Goal: Task Accomplishment & Management: Complete application form

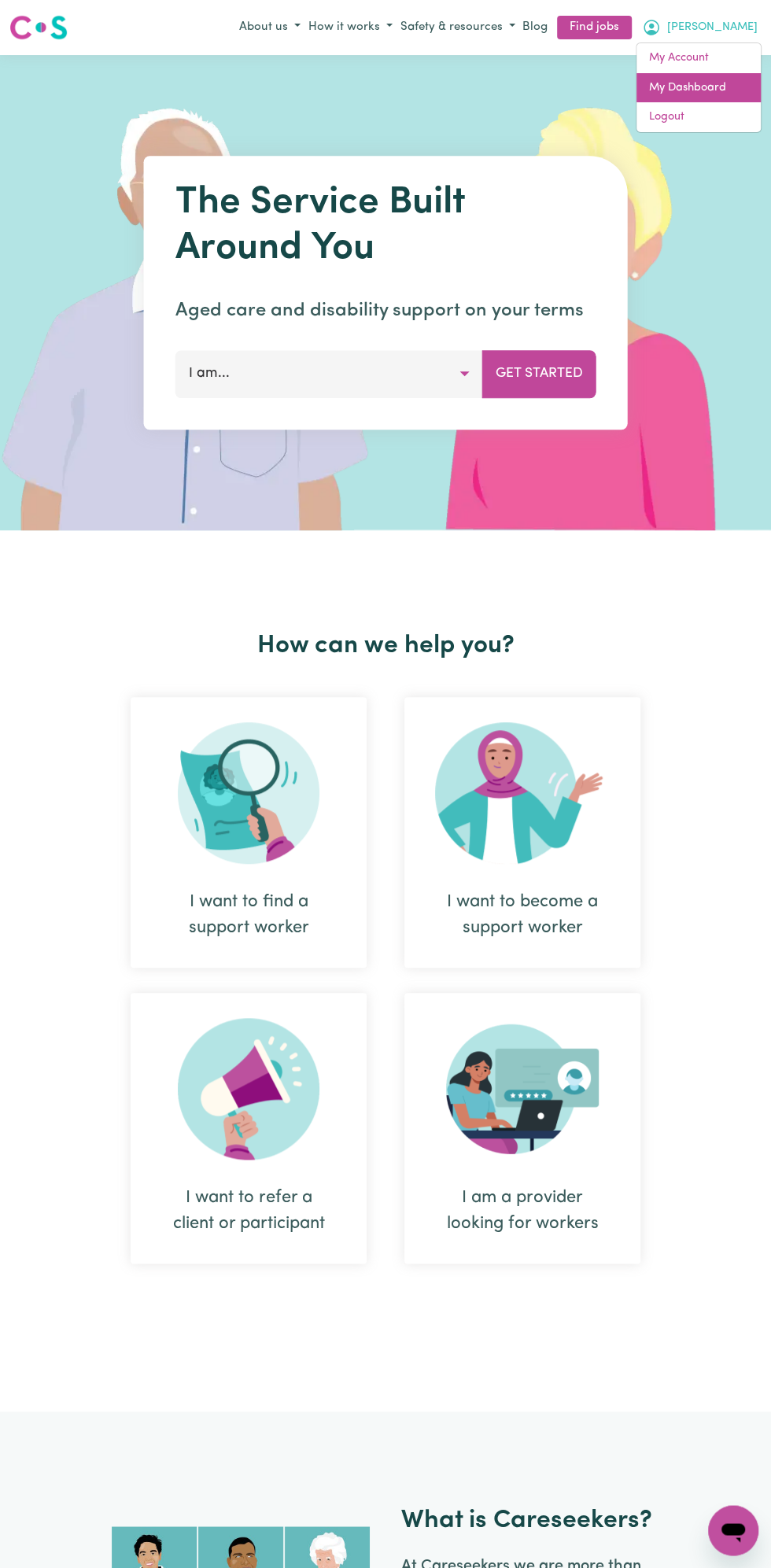
click at [707, 86] on link "My Dashboard" at bounding box center [698, 88] width 124 height 30
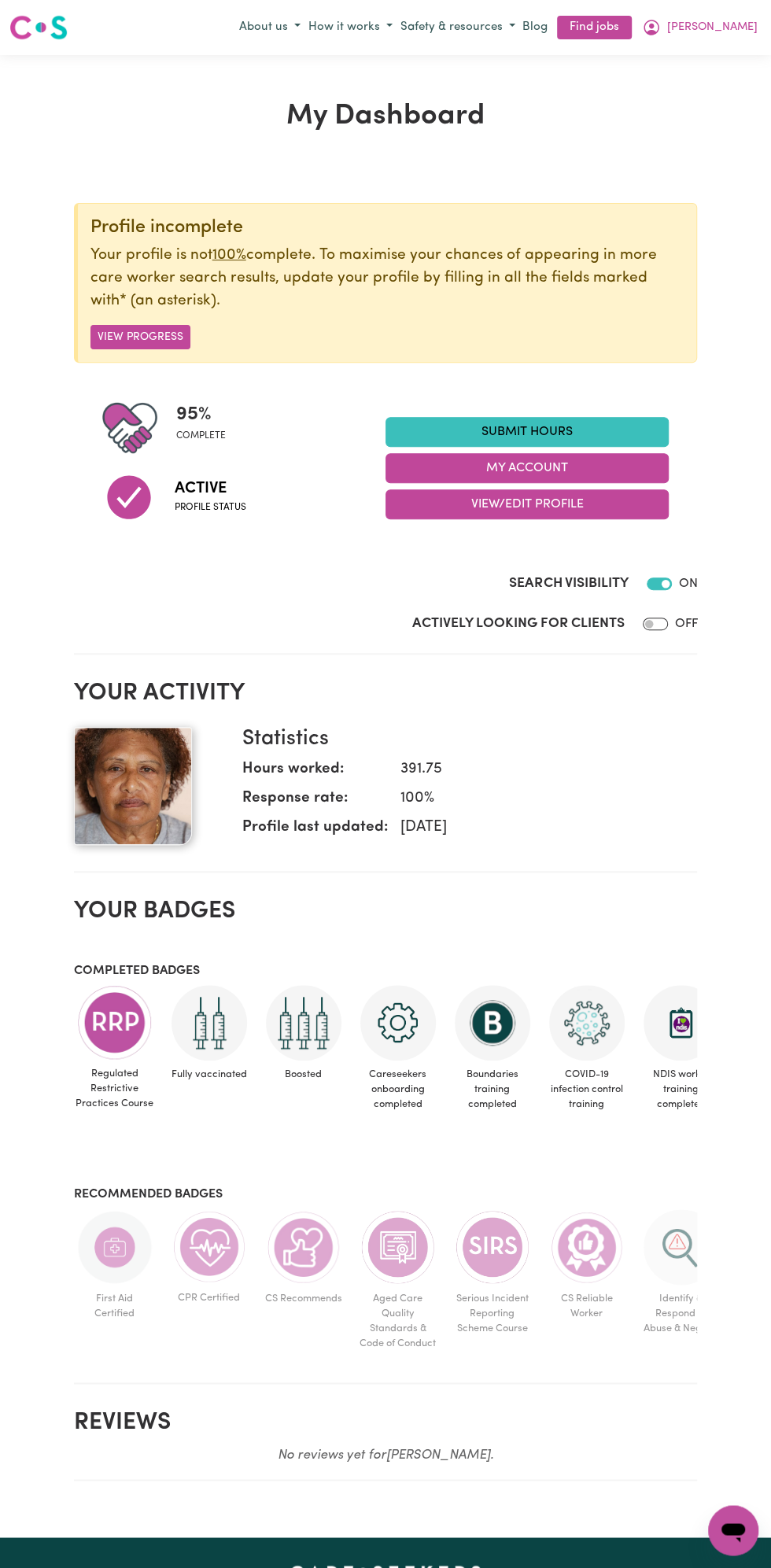
click at [551, 431] on link "Submit Hours" at bounding box center [526, 431] width 284 height 30
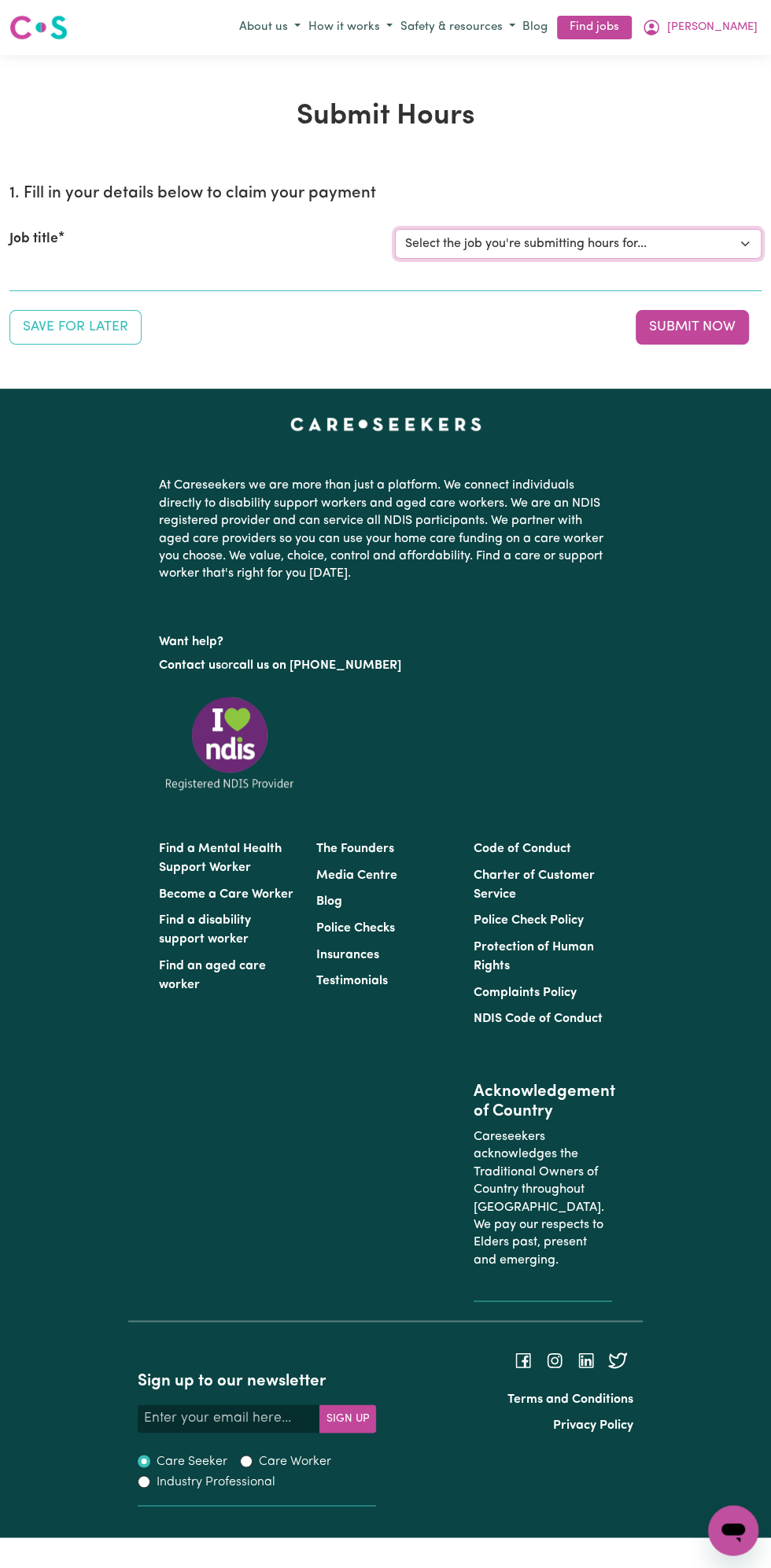
click at [556, 240] on select "Select the job you're submitting hours for... [Vartouhie ([PERSON_NAME]) [PERSO…" at bounding box center [578, 244] width 366 height 30
select select "13810"
click at [395, 229] on select "Select the job you're submitting hours for... [Vartouhie ([PERSON_NAME]) [PERSO…" at bounding box center [578, 244] width 366 height 30
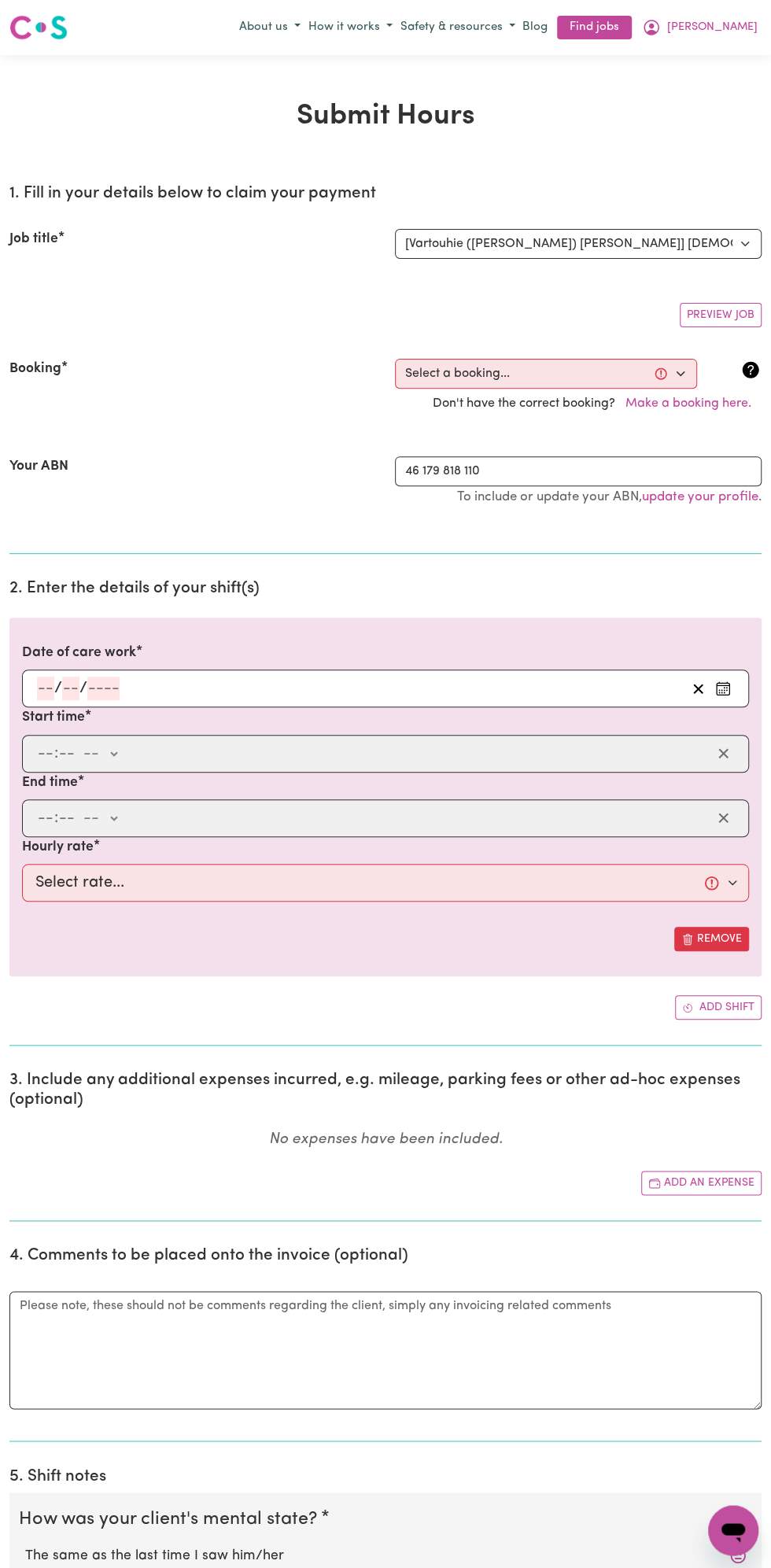
click at [91, 683] on input "number" at bounding box center [103, 688] width 32 height 24
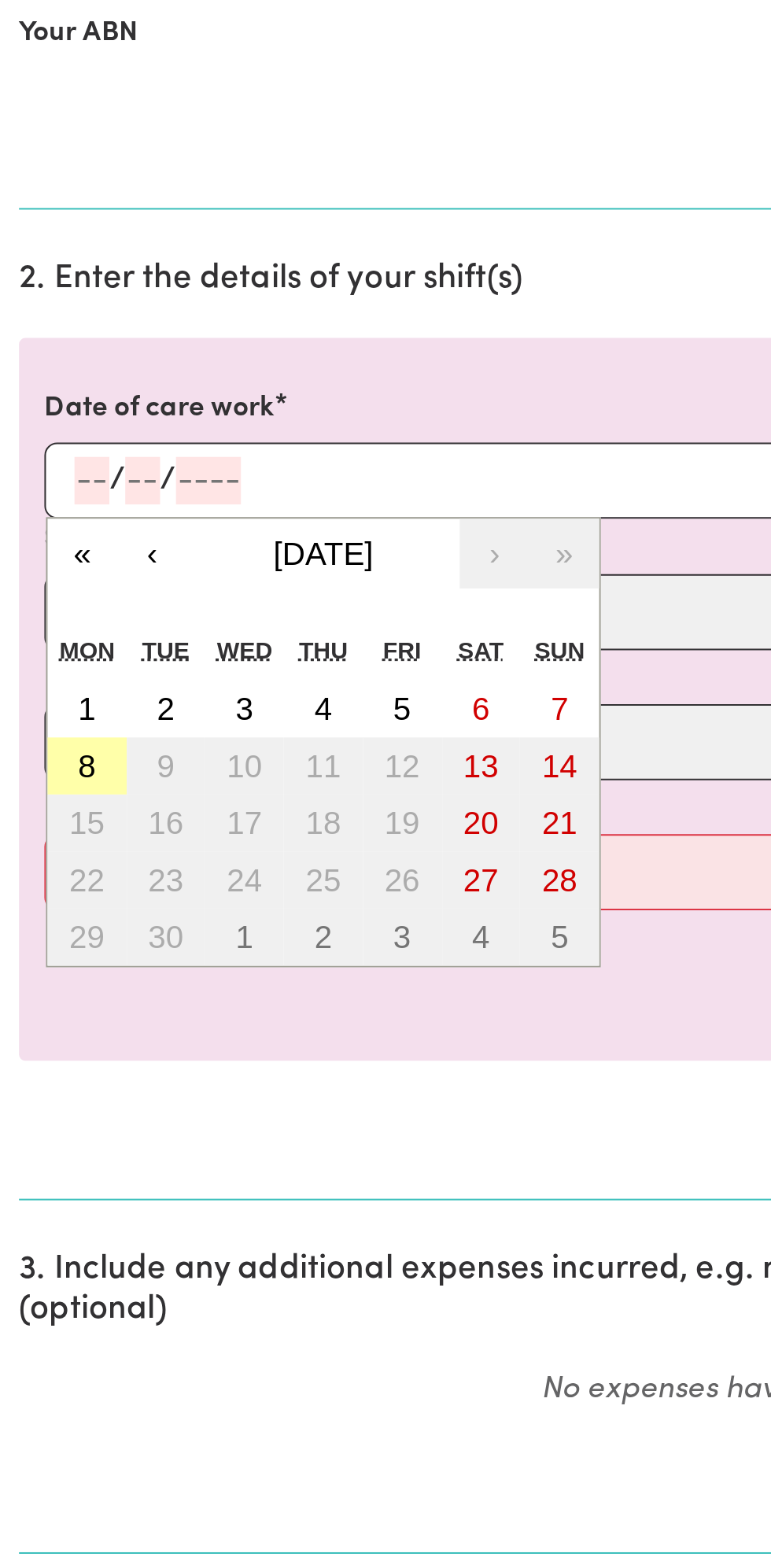
click at [50, 831] on button "8" at bounding box center [43, 829] width 39 height 28
type input "[DATE]"
type input "8"
type input "9"
type input "2025"
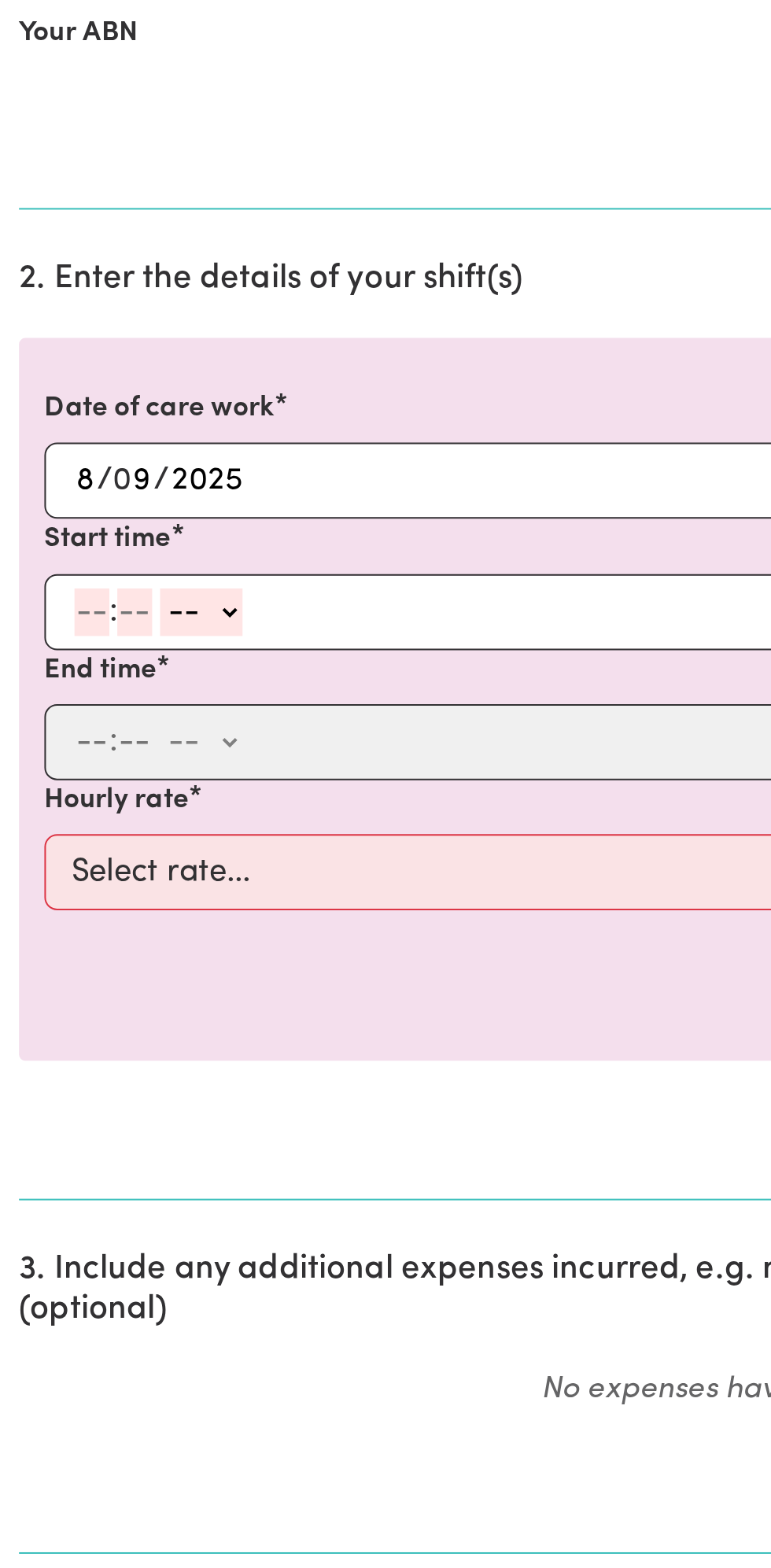
click at [52, 749] on input "number" at bounding box center [45, 753] width 17 height 24
type input "12"
type input "0"
click at [118, 754] on select "-- am pm" at bounding box center [102, 753] width 41 height 24
select select "pm"
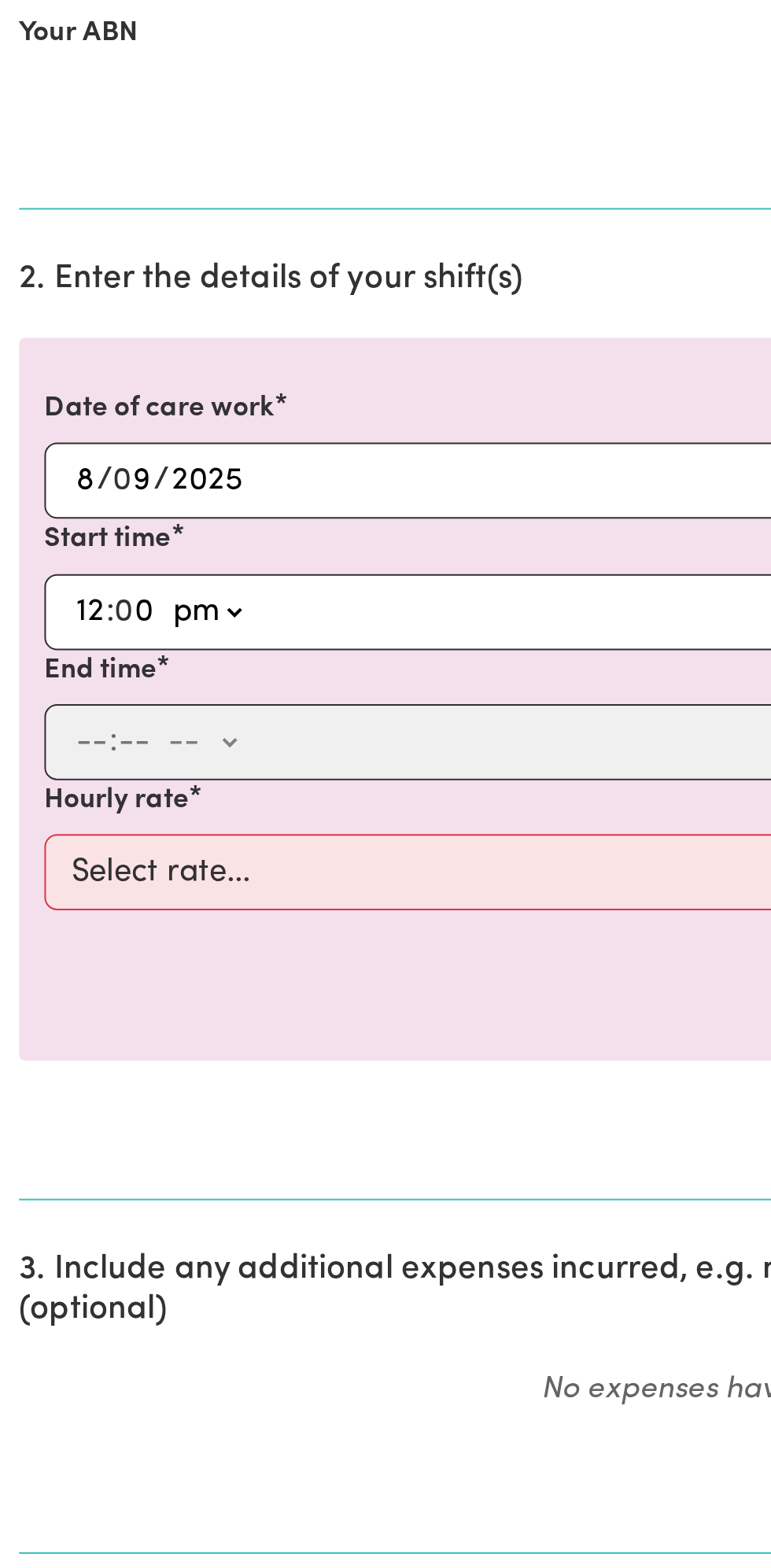
click at [82, 742] on select "-- am pm" at bounding box center [102, 753] width 41 height 24
type input "12:00"
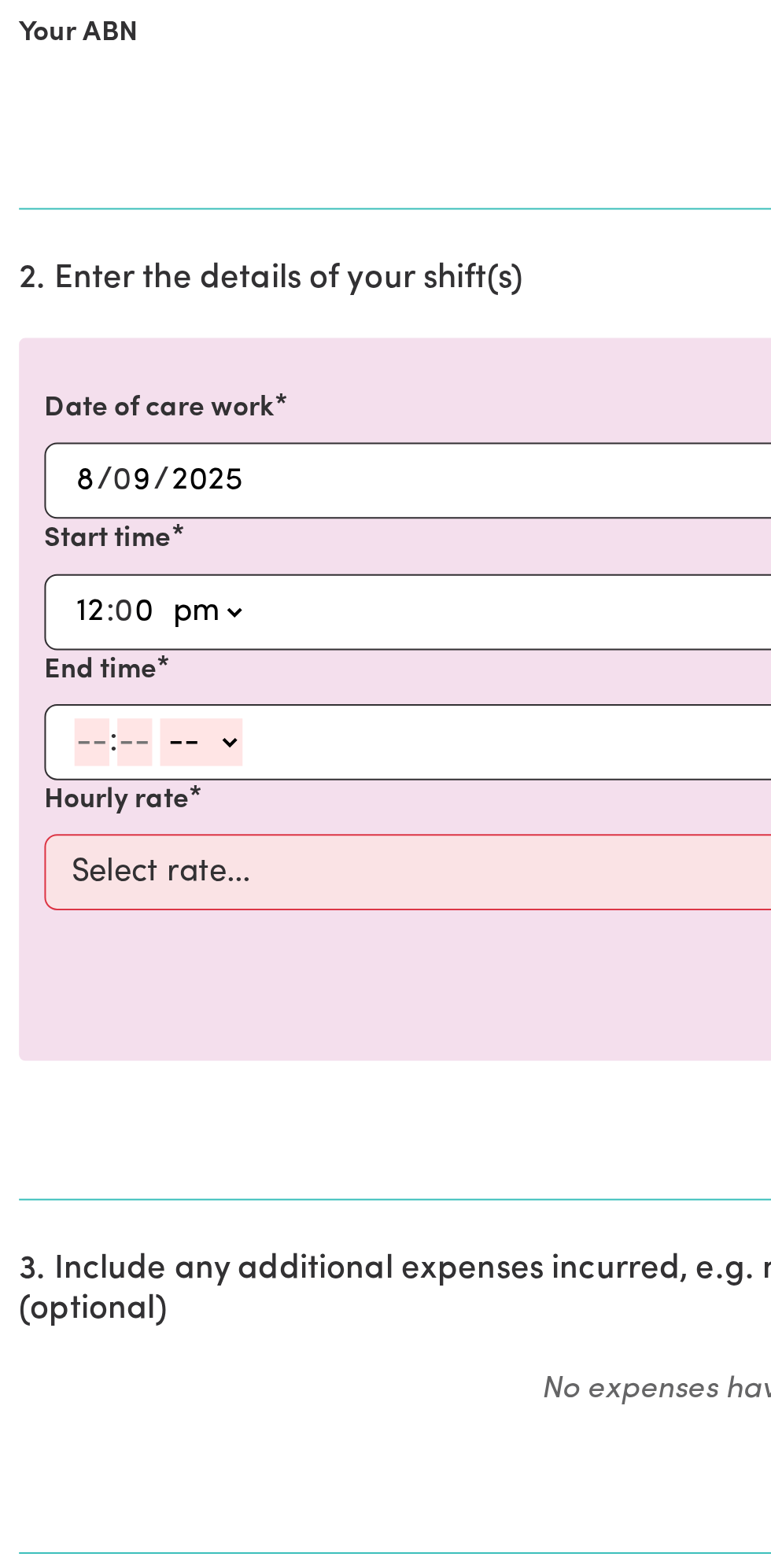
click at [45, 812] on input "number" at bounding box center [45, 818] width 17 height 24
click at [67, 814] on input "number" at bounding box center [67, 818] width 17 height 24
type input "0"
click at [119, 812] on select "-- am pm" at bounding box center [104, 818] width 41 height 24
select select "pm"
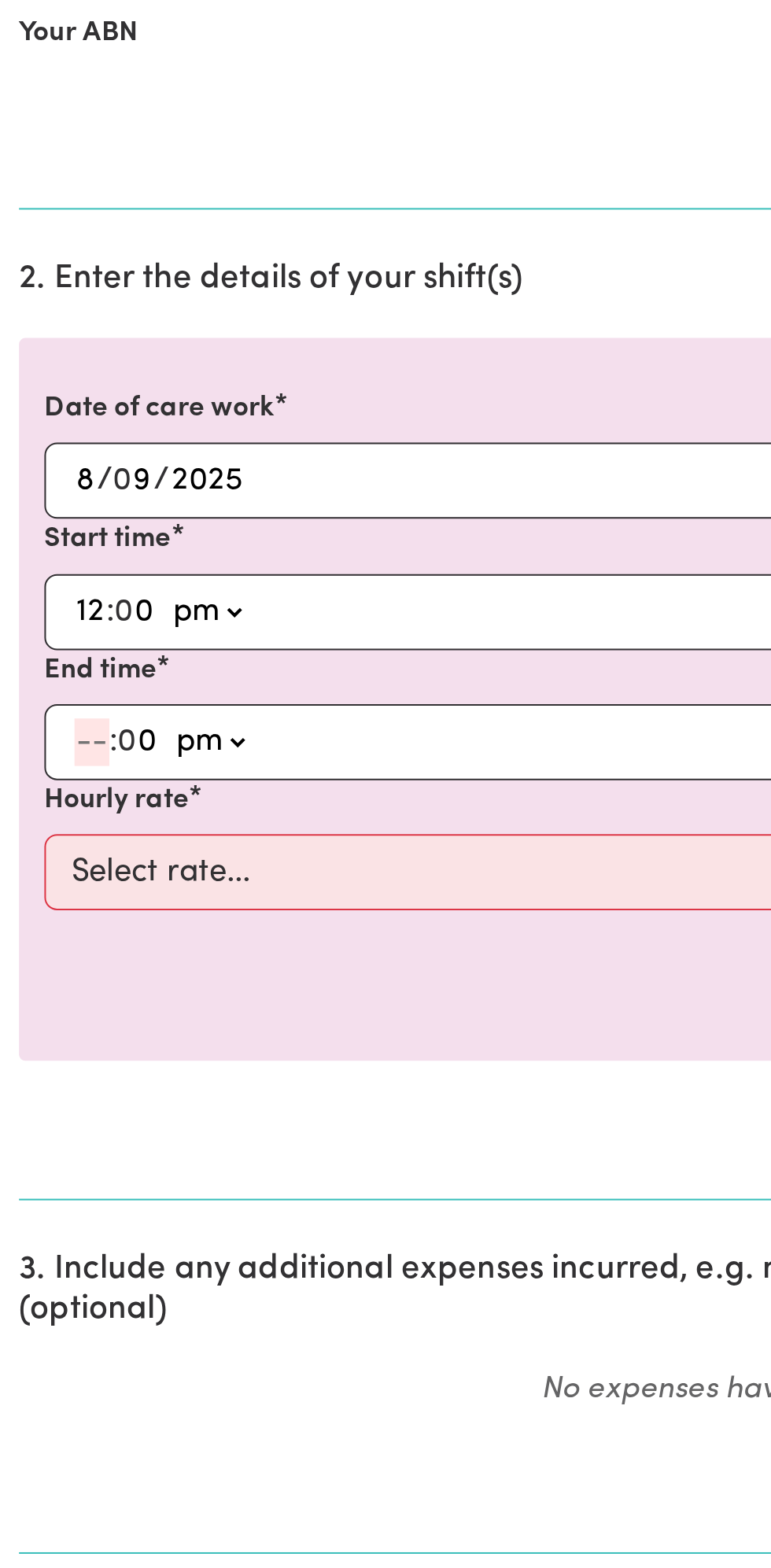
click at [84, 807] on select "-- am pm" at bounding box center [104, 818] width 41 height 24
click at [49, 820] on input "number" at bounding box center [45, 818] width 17 height 24
type input "1"
type input "13:00"
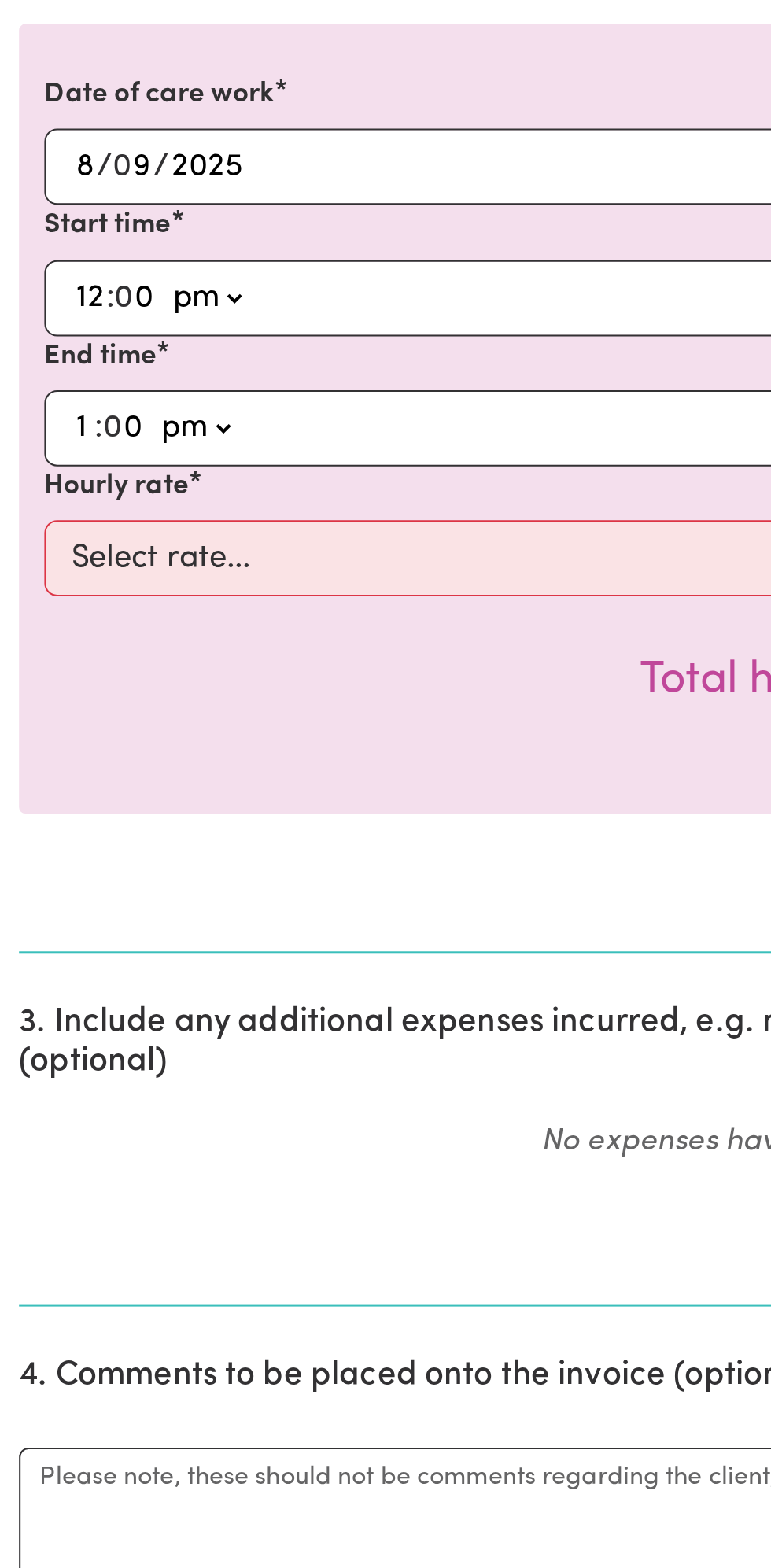
type input "1"
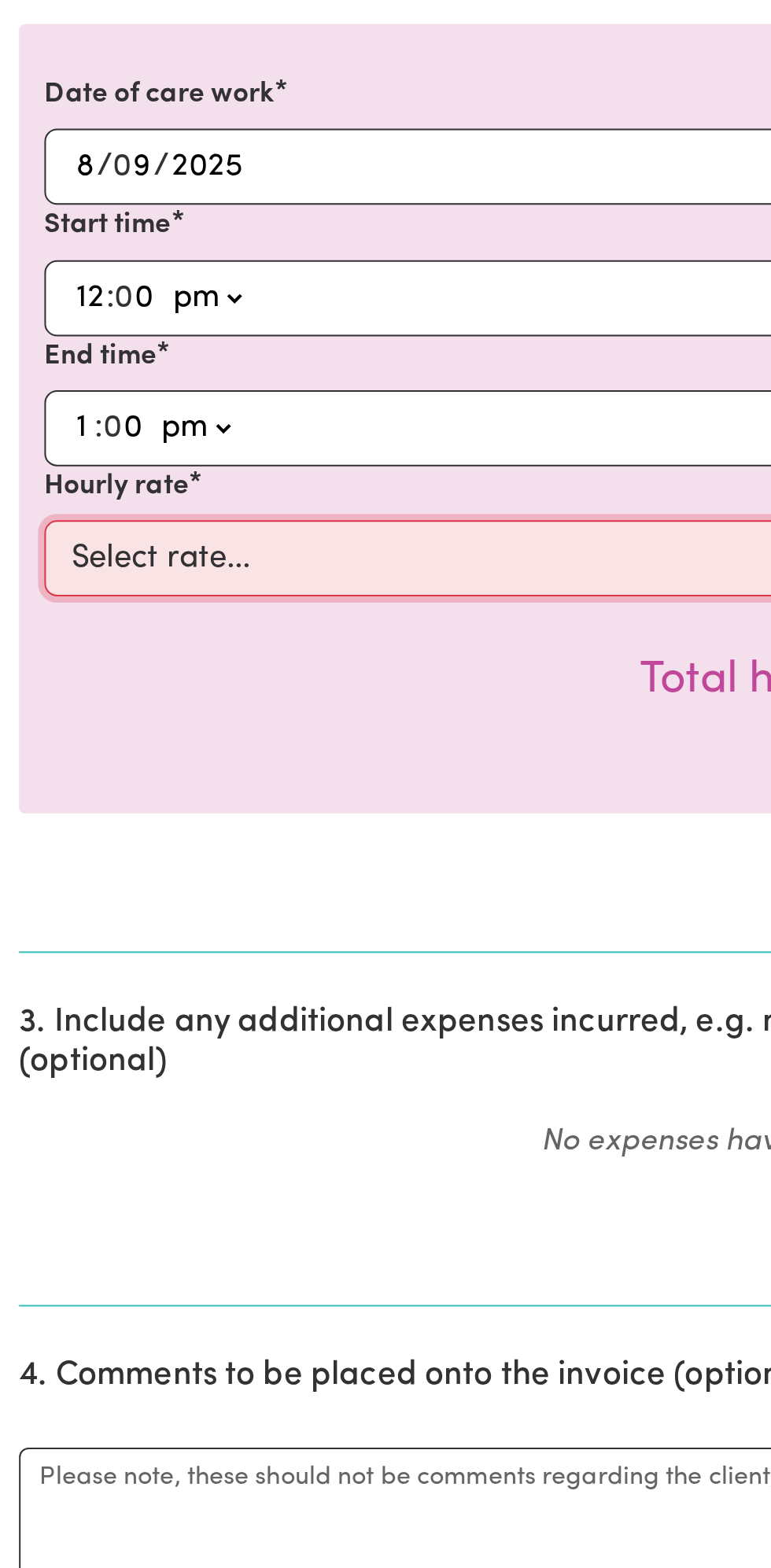
click at [161, 875] on select "Select rate... $49.00 (Weekday) $60.00 ([DATE])" at bounding box center [385, 882] width 727 height 37
select select "49-Weekday"
click at [22, 864] on select "Select rate... $49.00 (Weekday) $60.00 ([DATE])" at bounding box center [385, 882] width 727 height 37
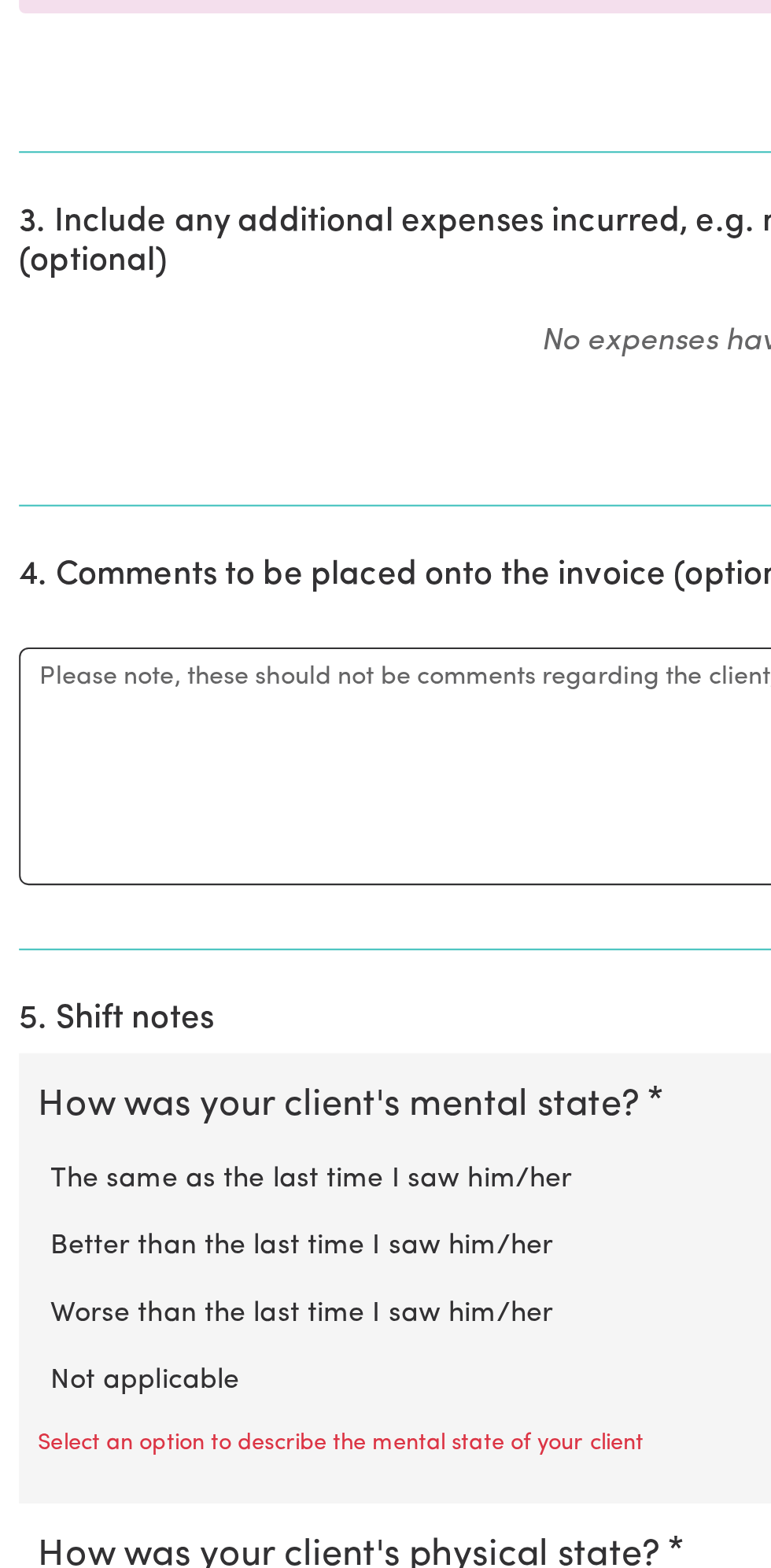
scroll to position [219, 0]
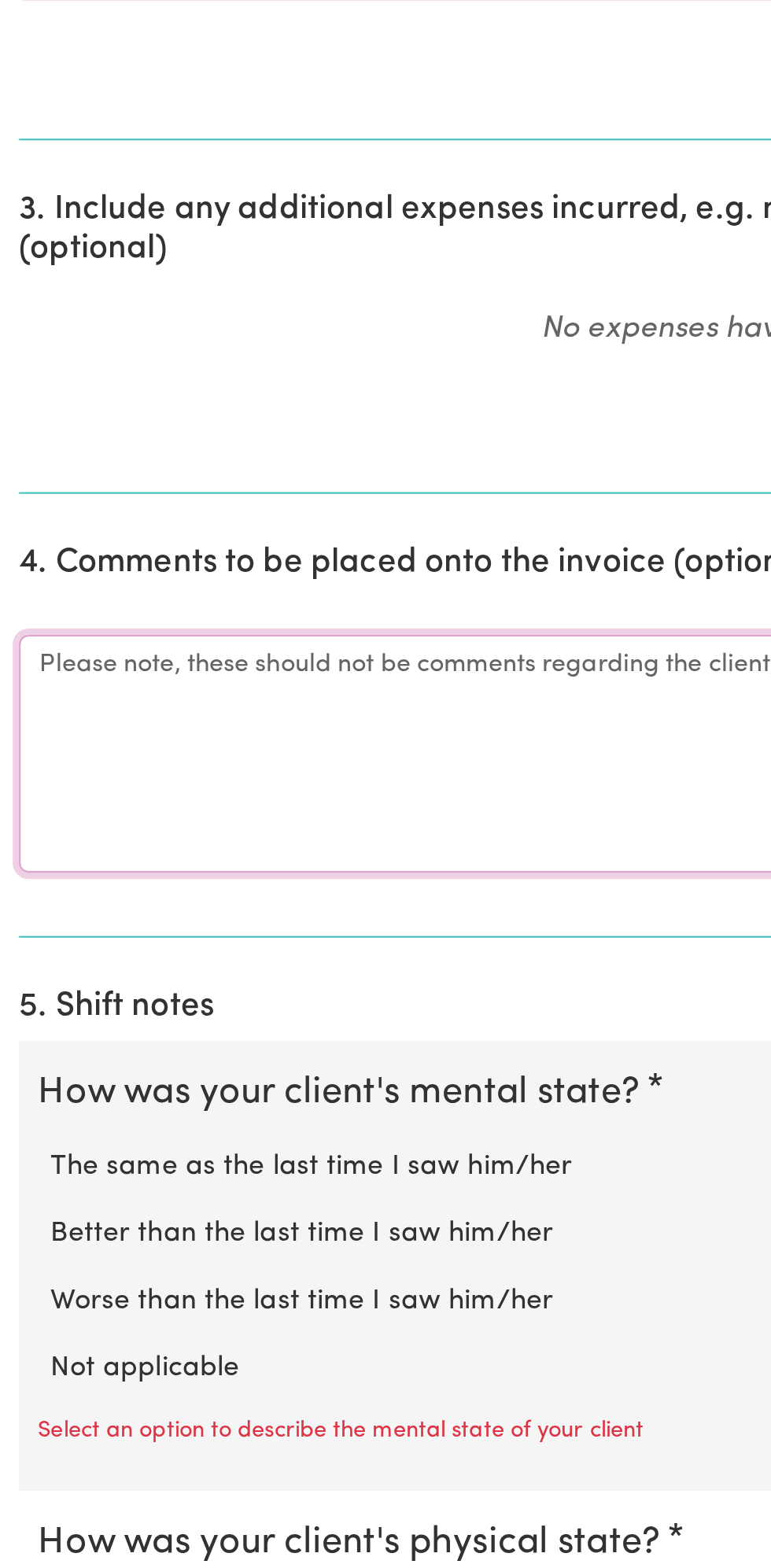
click at [76, 1156] on textarea "Comments" at bounding box center [386, 1163] width 752 height 118
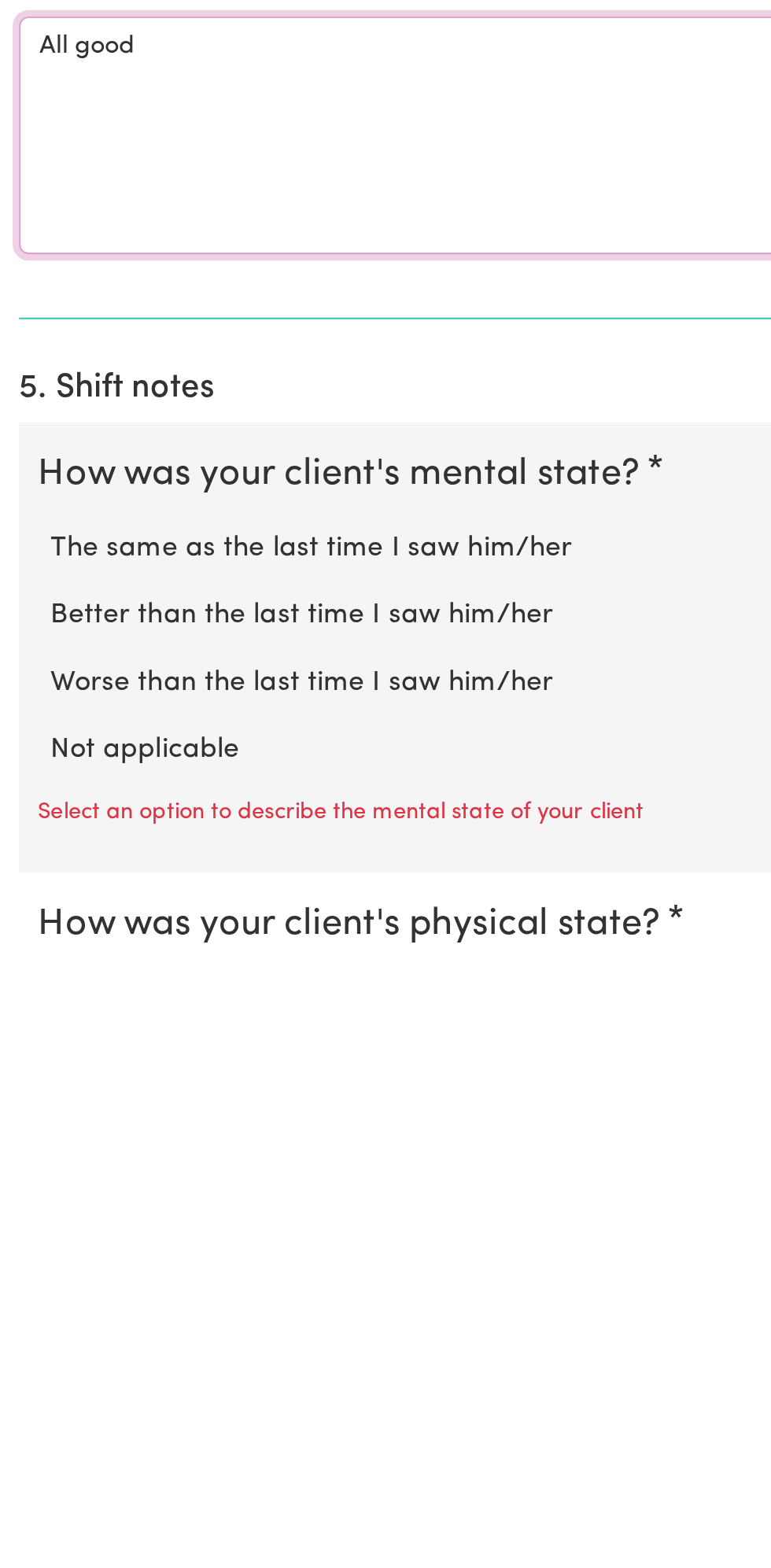
scroll to position [238, 0]
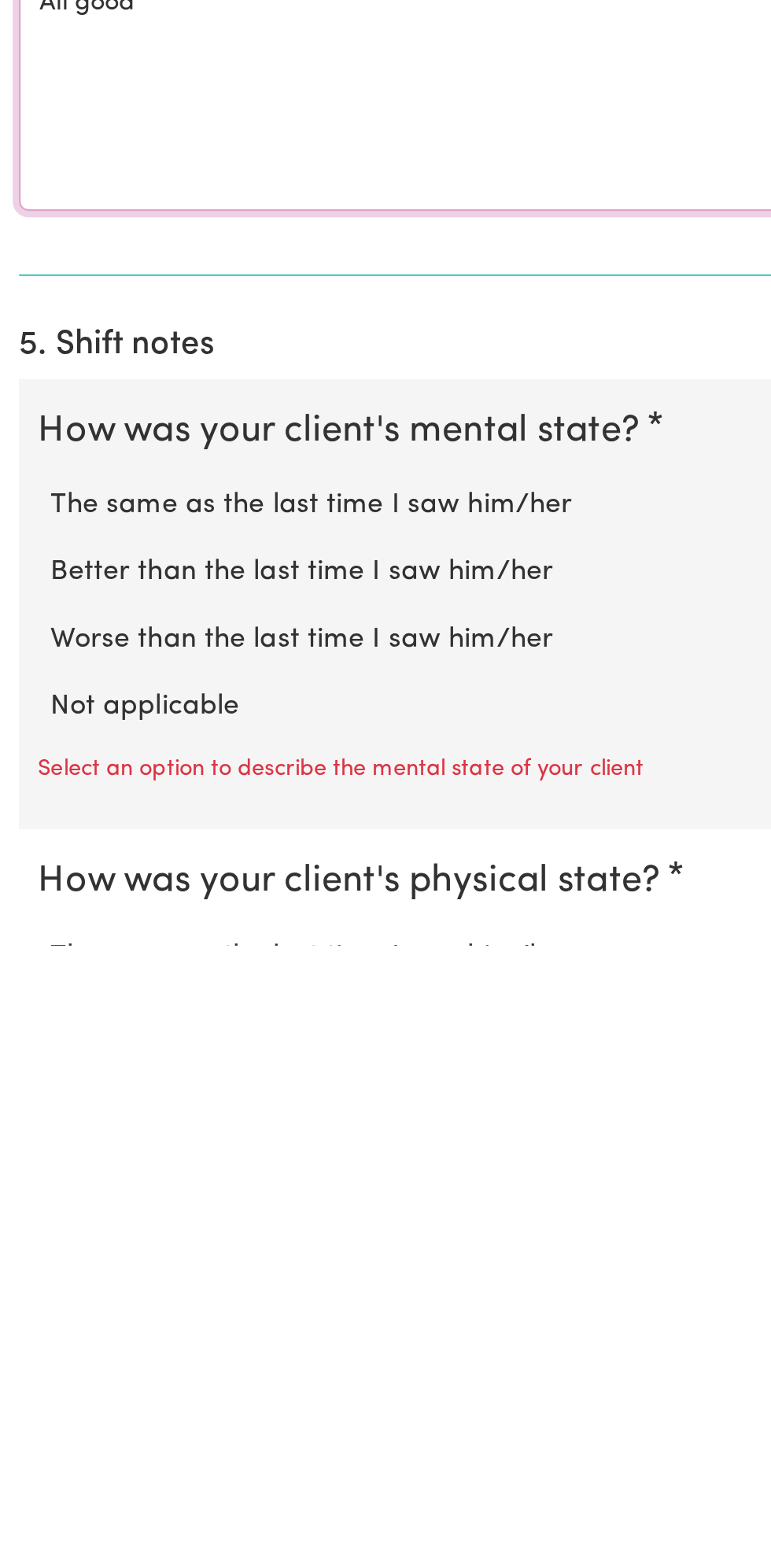
type textarea "All good"
click at [111, 1440] on label "Not applicable" at bounding box center [385, 1449] width 721 height 20
click at [25, 1439] on input "Not applicable" at bounding box center [24, 1439] width 1 height 1
radio input "true"
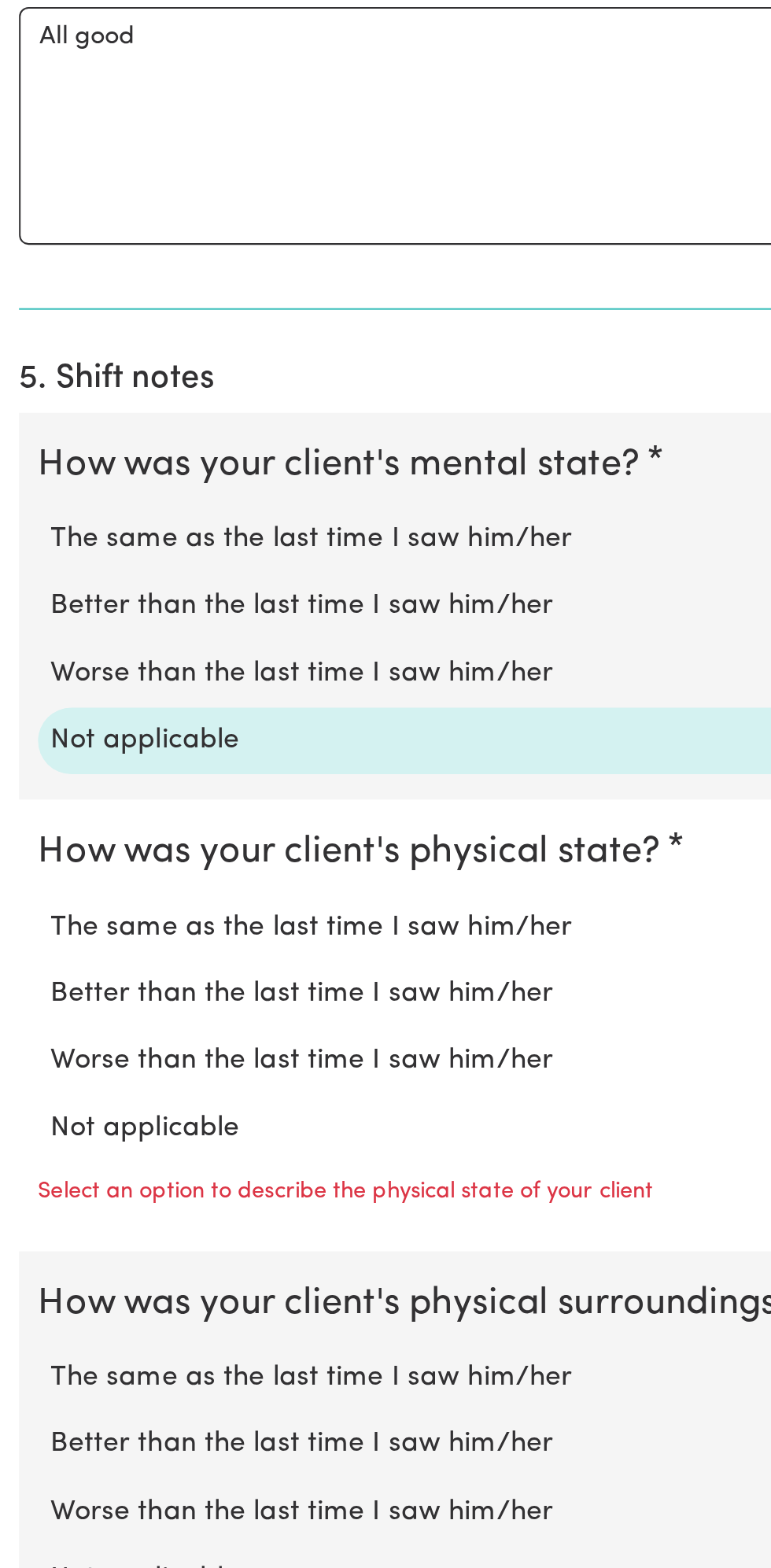
click at [109, 1340] on label "Not applicable" at bounding box center [385, 1349] width 721 height 20
click at [25, 1339] on input "Not applicable" at bounding box center [24, 1339] width 1 height 1
radio input "true"
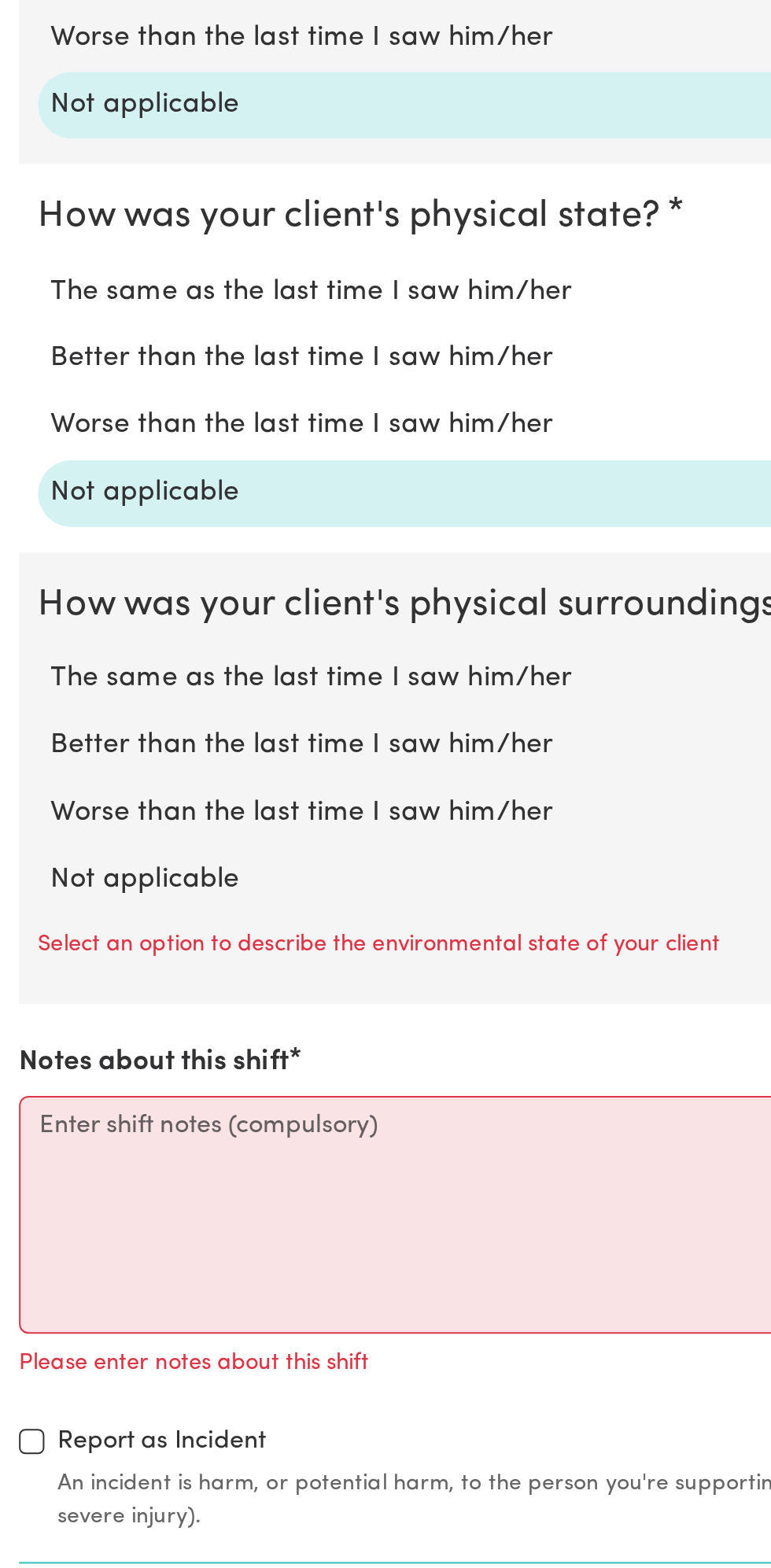
scroll to position [851, 0]
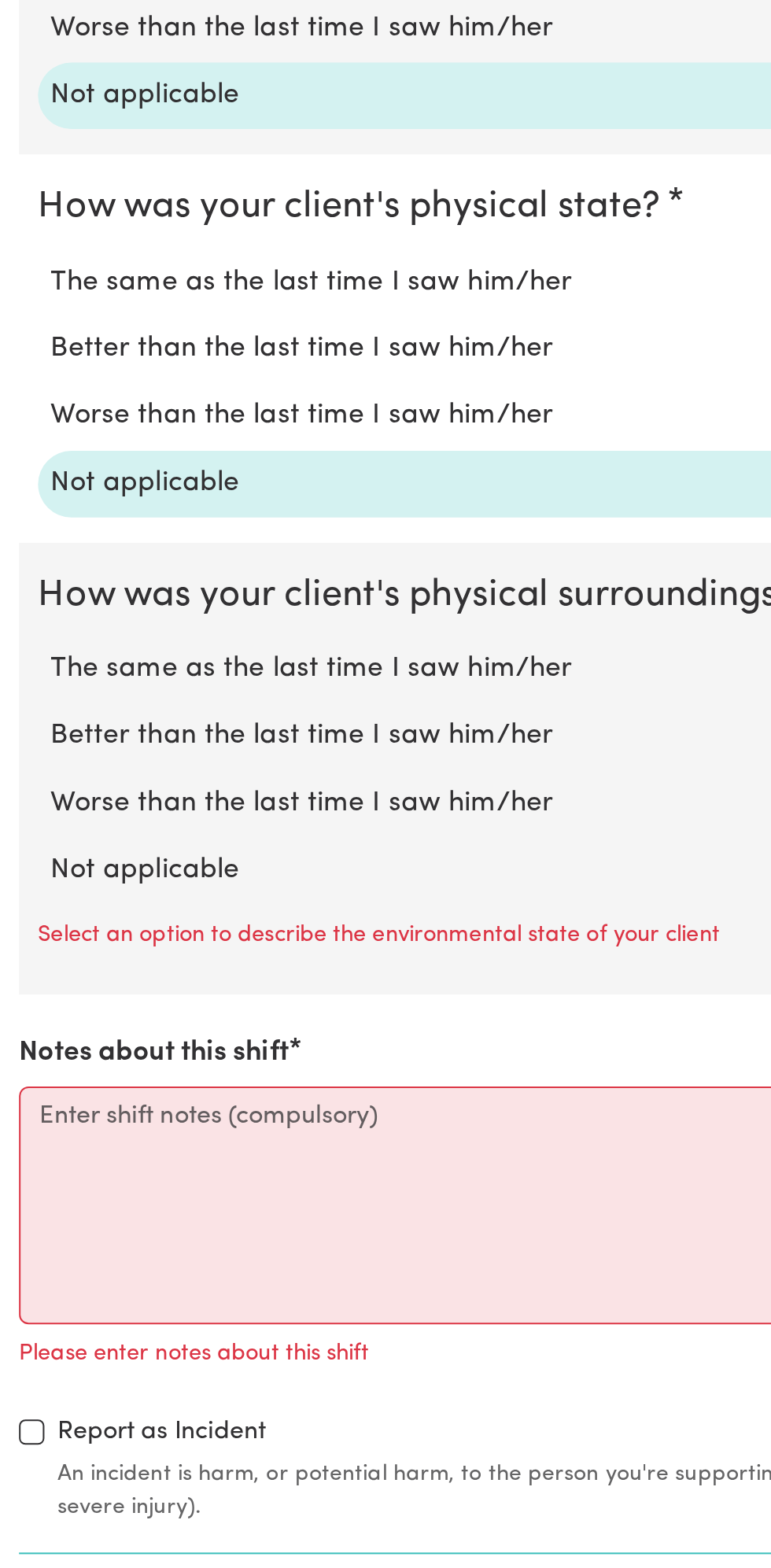
click at [111, 1211] on label "Not applicable" at bounding box center [385, 1221] width 721 height 20
click at [25, 1211] on input "Not applicable" at bounding box center [24, 1211] width 1 height 1
radio input "true"
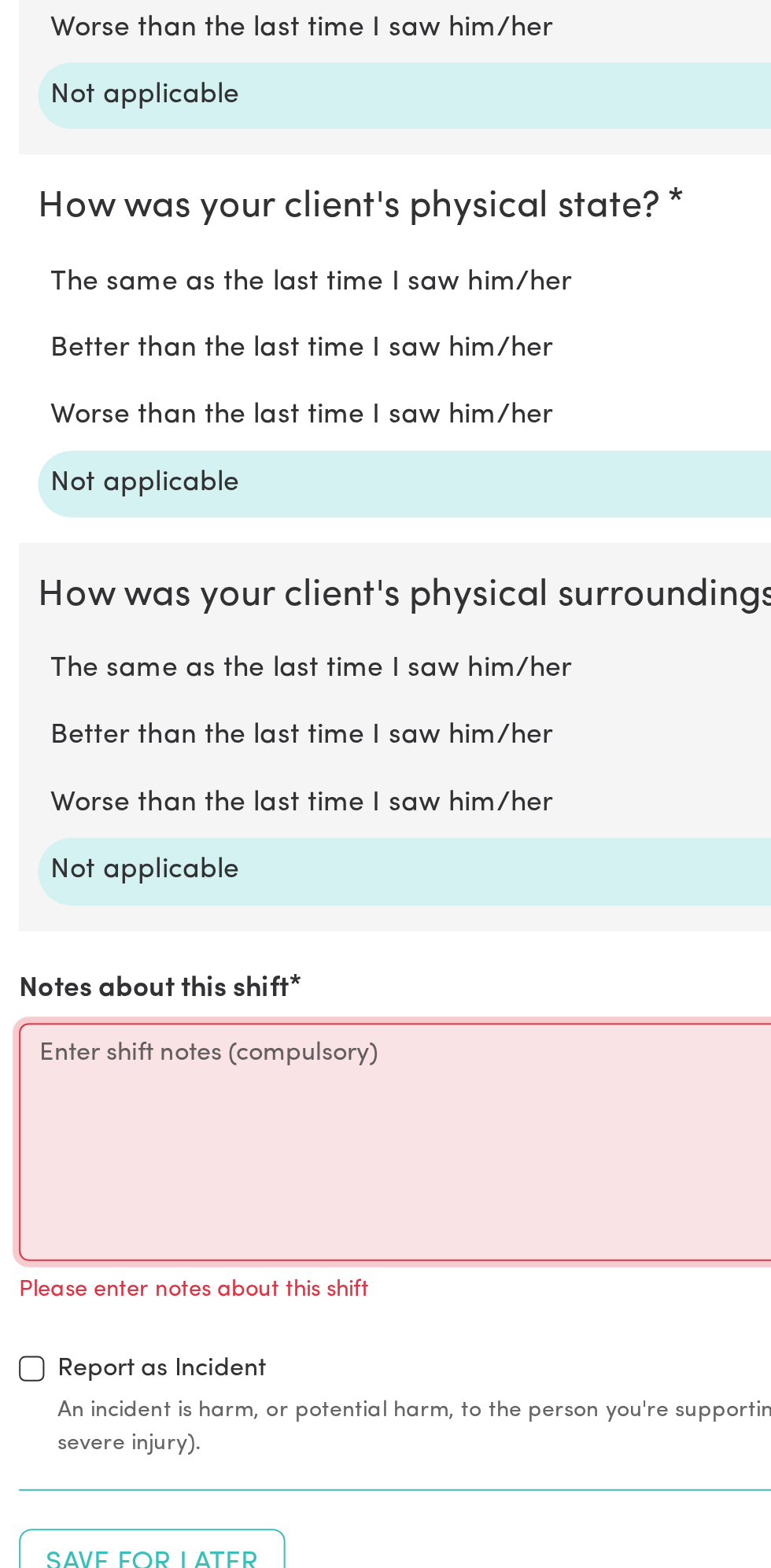
click at [101, 1348] on textarea "Notes about this shift" at bounding box center [386, 1356] width 752 height 118
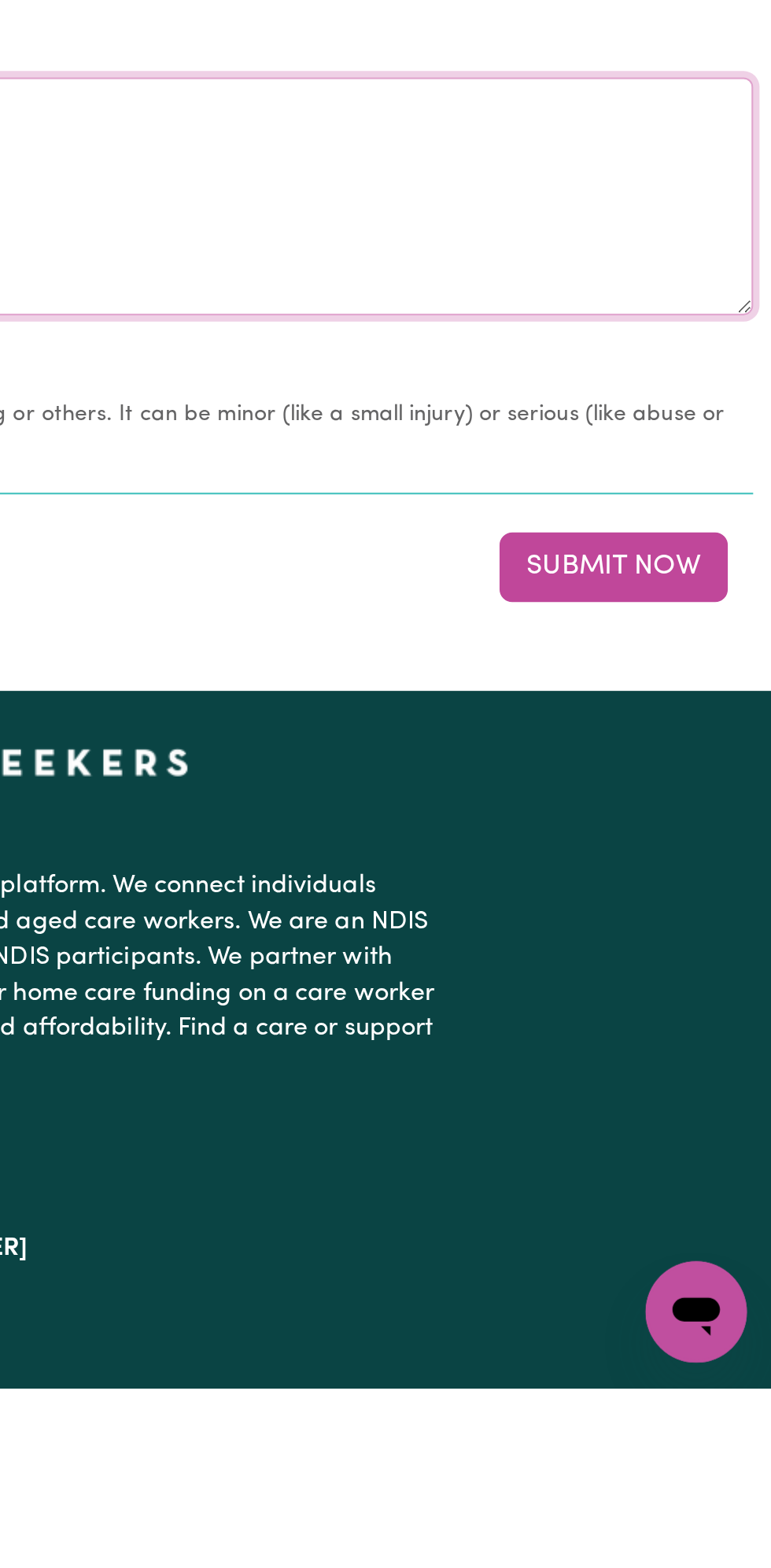
scroll to position [1231, 0]
type textarea "nothing changes all good"
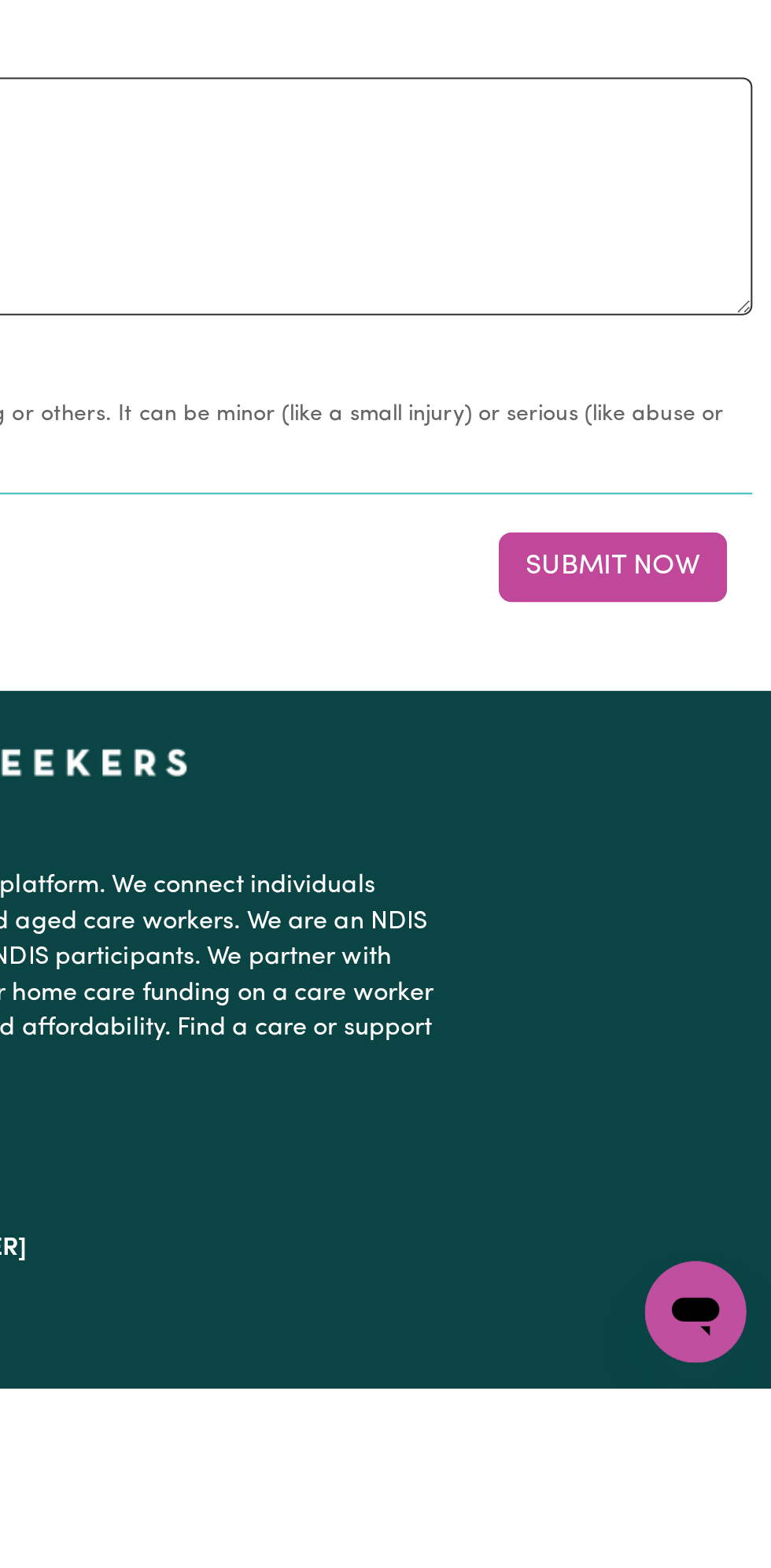
click at [706, 1162] on button "Submit Now" at bounding box center [691, 1160] width 113 height 35
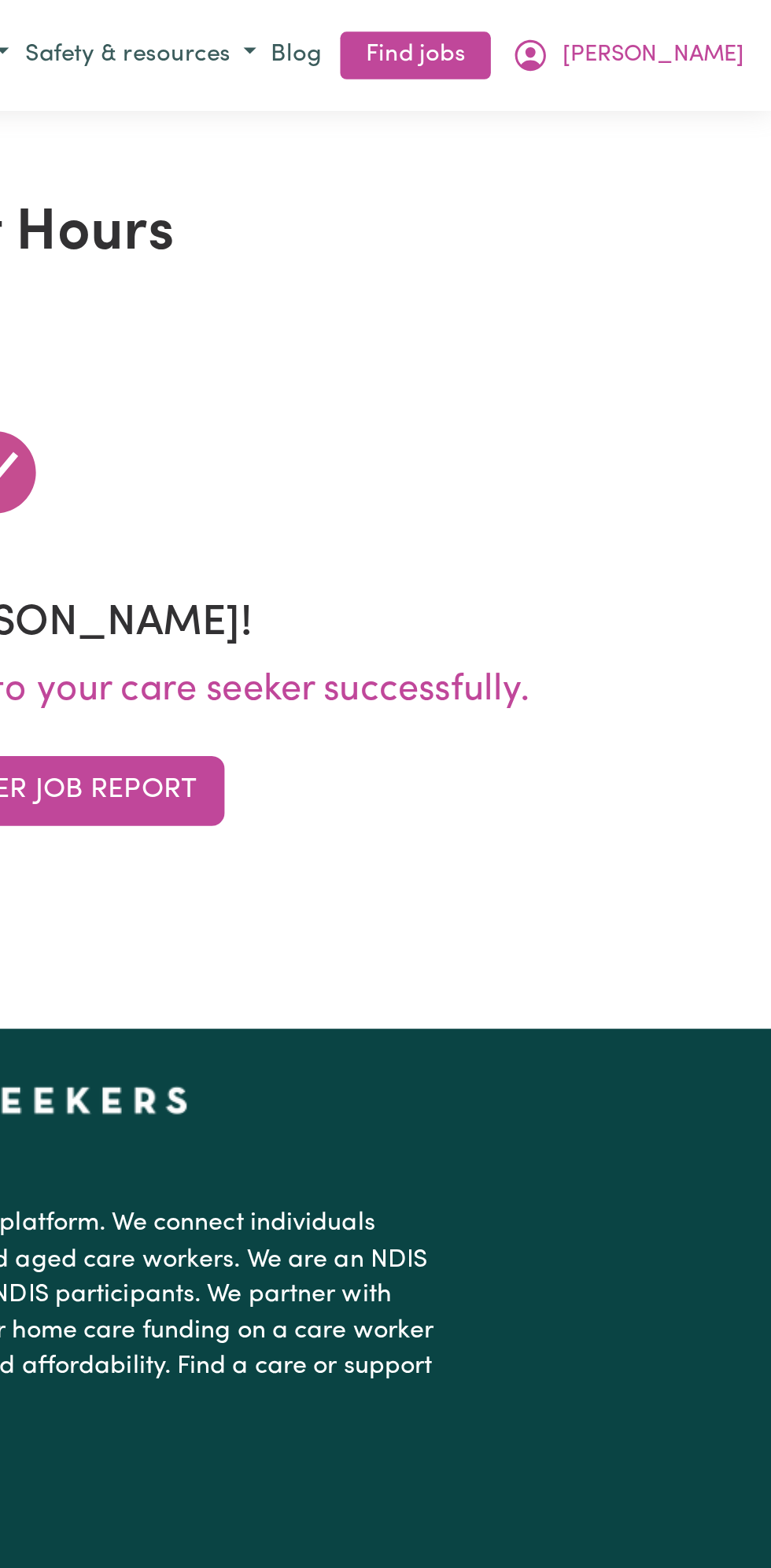
scroll to position [0, 0]
